Goal: Task Accomplishment & Management: Manage account settings

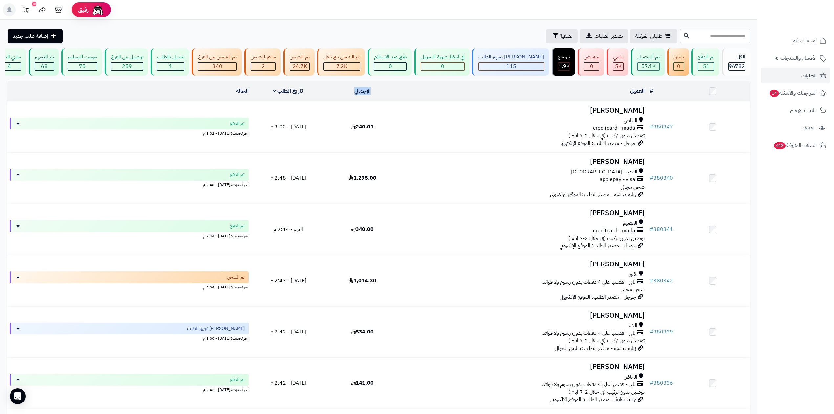
drag, startPoint x: 379, startPoint y: 90, endPoint x: 351, endPoint y: 91, distance: 28.3
click at [351, 91] on td "الإجمالي" at bounding box center [362, 91] width 74 height 20
copy link "الإجمالي"
click at [372, 34] on div "طلباتي المُوكلة تصدير الطلبات تصفية إضافة طلب جديد" at bounding box center [343, 36] width 672 height 14
